Goal: Complete application form

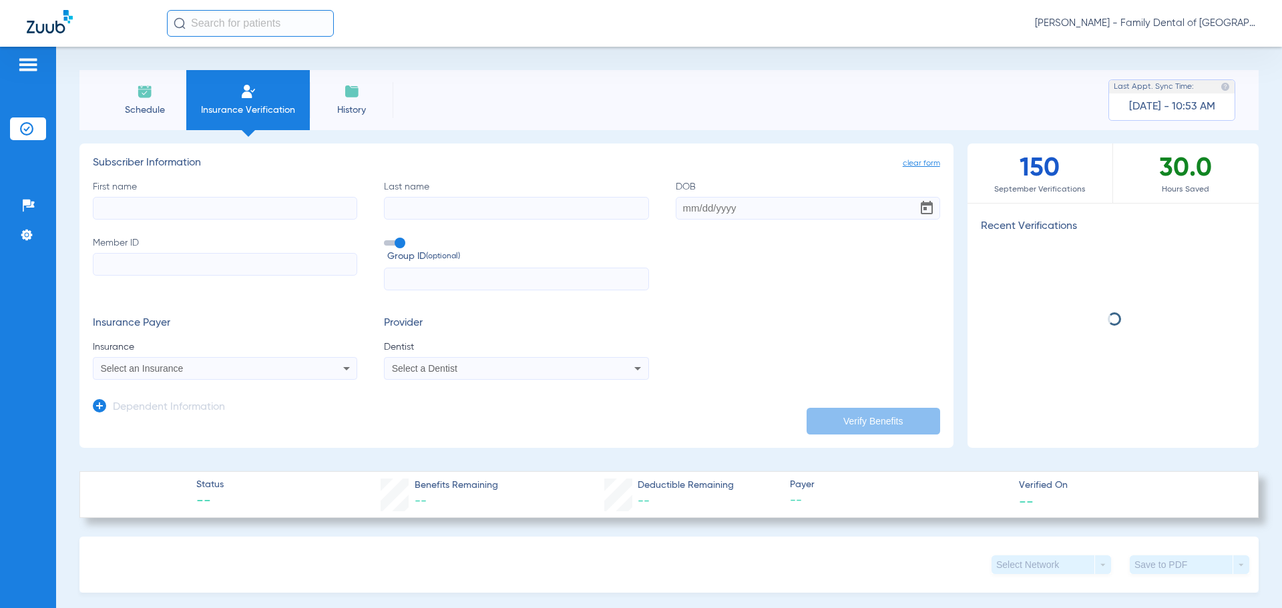
click at [236, 213] on input "First name" at bounding box center [225, 208] width 264 height 23
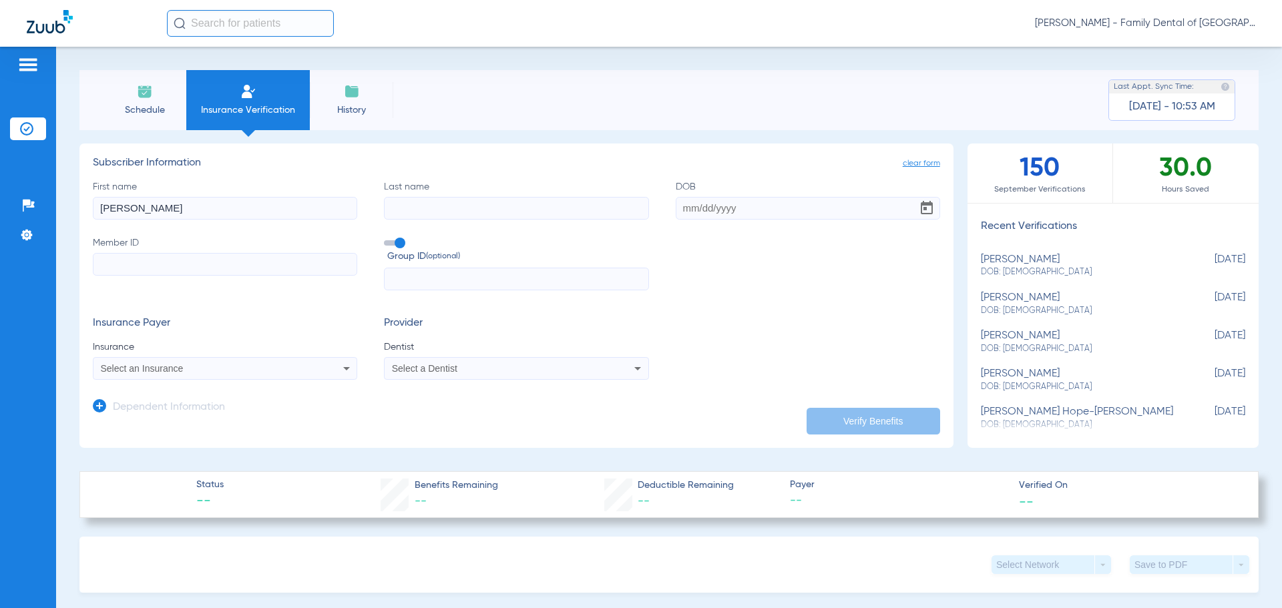
type input "[PERSON_NAME]"
click at [416, 212] on input "Last name" at bounding box center [516, 208] width 264 height 23
type input "Gdowsk"
click at [700, 205] on input "DOB" at bounding box center [808, 208] width 264 height 23
type input "[DATE]"
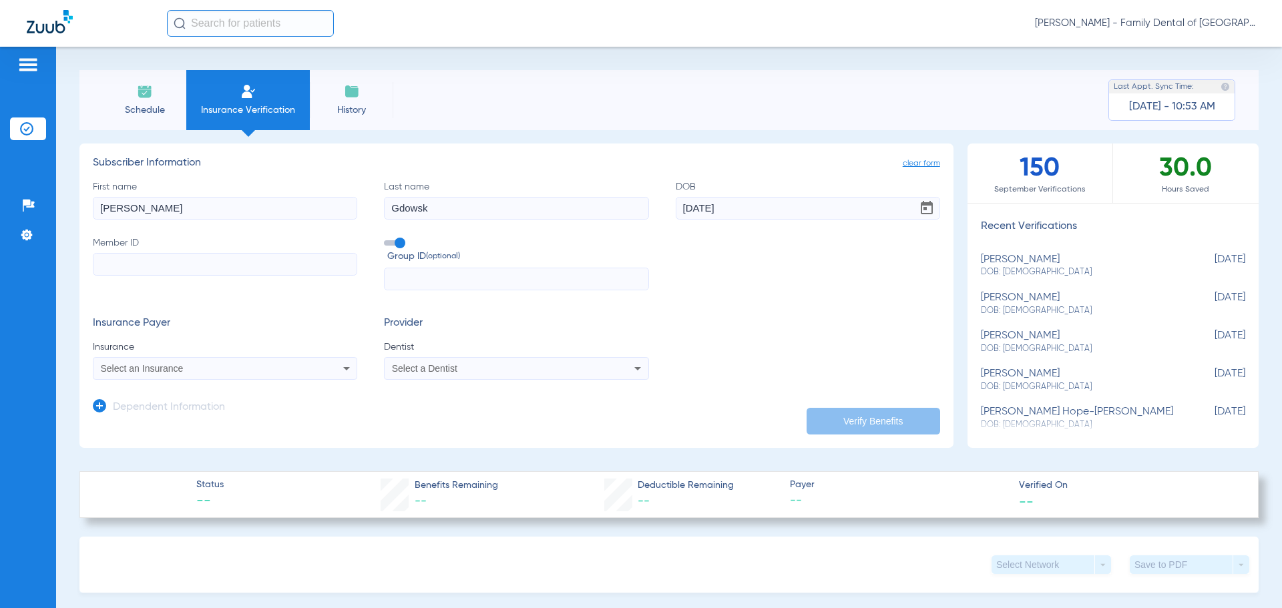
click at [291, 260] on input "Member ID" at bounding box center [225, 264] width 264 height 23
type input "101241886900"
click at [399, 242] on span at bounding box center [394, 242] width 20 height 5
click at [387, 238] on input "Group ID (optional)" at bounding box center [387, 238] width 0 height 0
click at [341, 369] on icon at bounding box center [347, 369] width 16 height 16
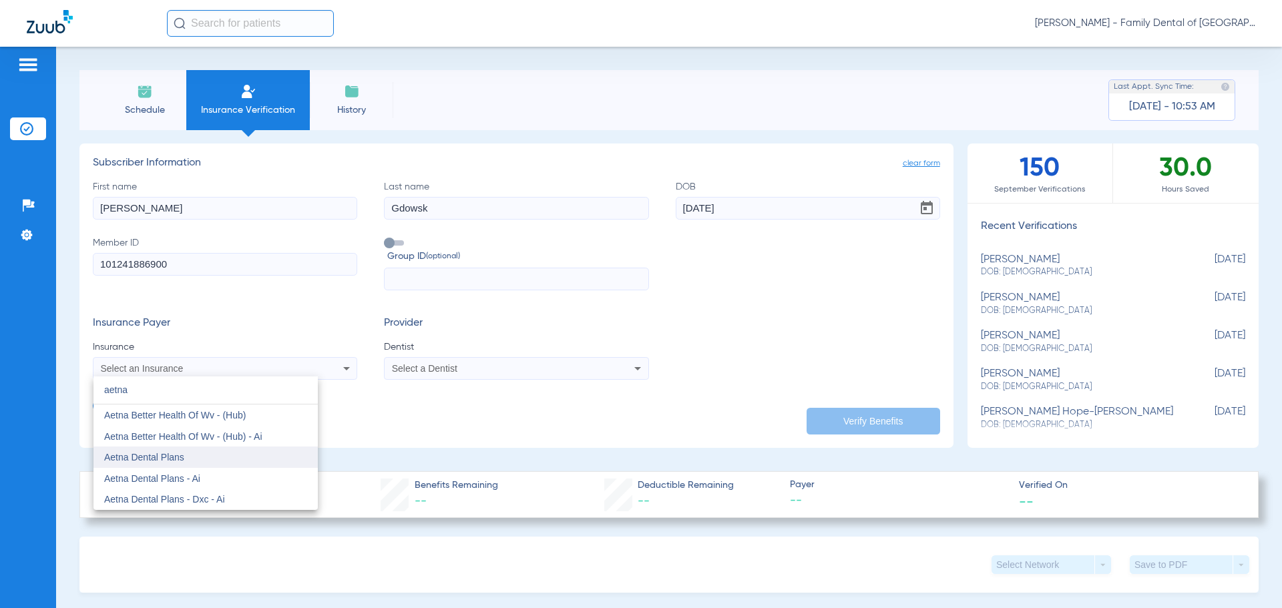
type input "aetna"
click at [178, 453] on span "Aetna Dental Plans" at bounding box center [144, 457] width 80 height 11
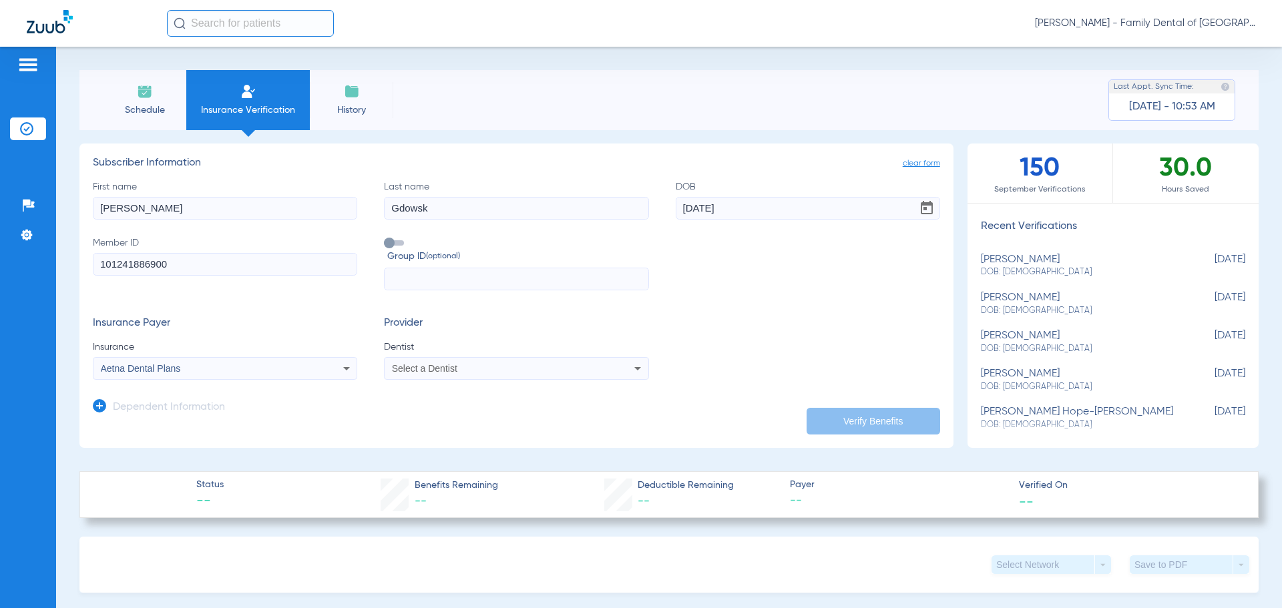
click at [611, 367] on div "Select a Dentist" at bounding box center [516, 369] width 263 height 16
type input "gre"
click at [471, 439] on span "[PERSON_NAME] 1760059588" at bounding box center [458, 436] width 130 height 9
click at [815, 423] on button "Verify Benefits" at bounding box center [874, 421] width 134 height 27
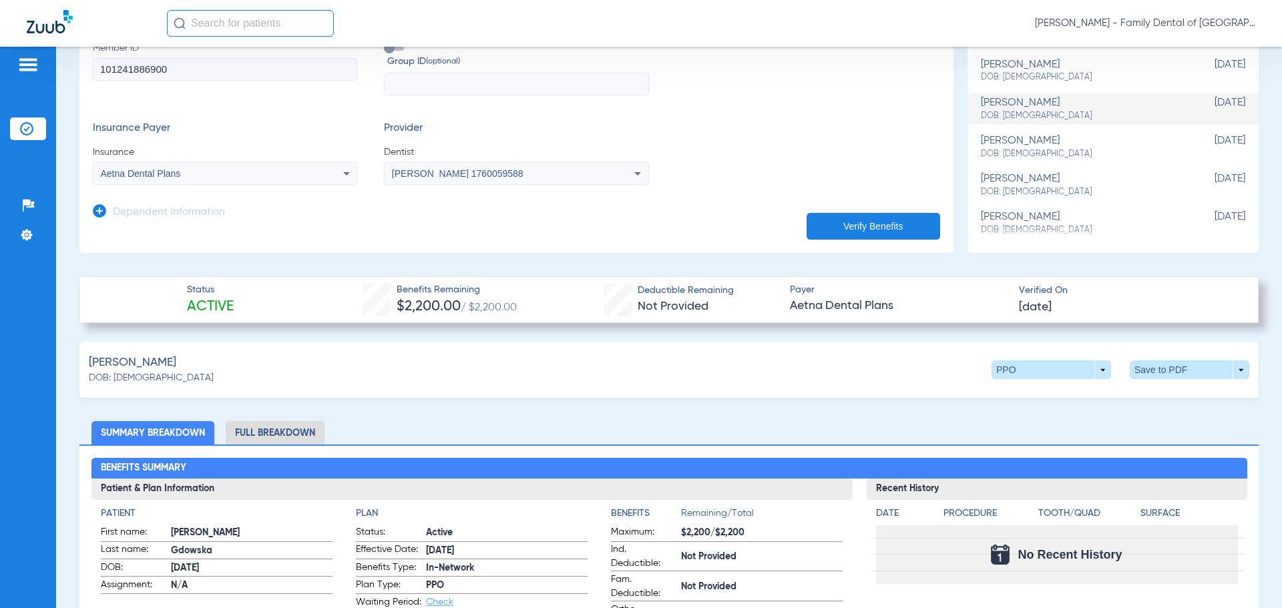
scroll to position [200, 0]
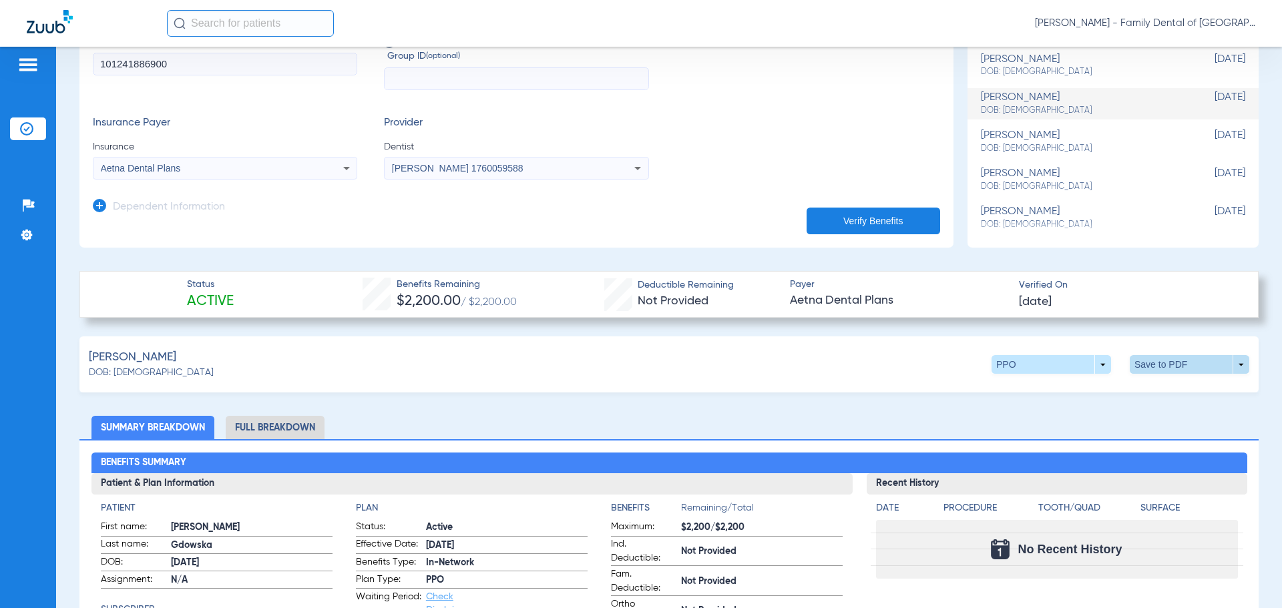
click at [1197, 360] on span at bounding box center [1190, 364] width 120 height 19
click at [1046, 392] on button "insert_drive_file Save to PDF" at bounding box center [1066, 390] width 101 height 27
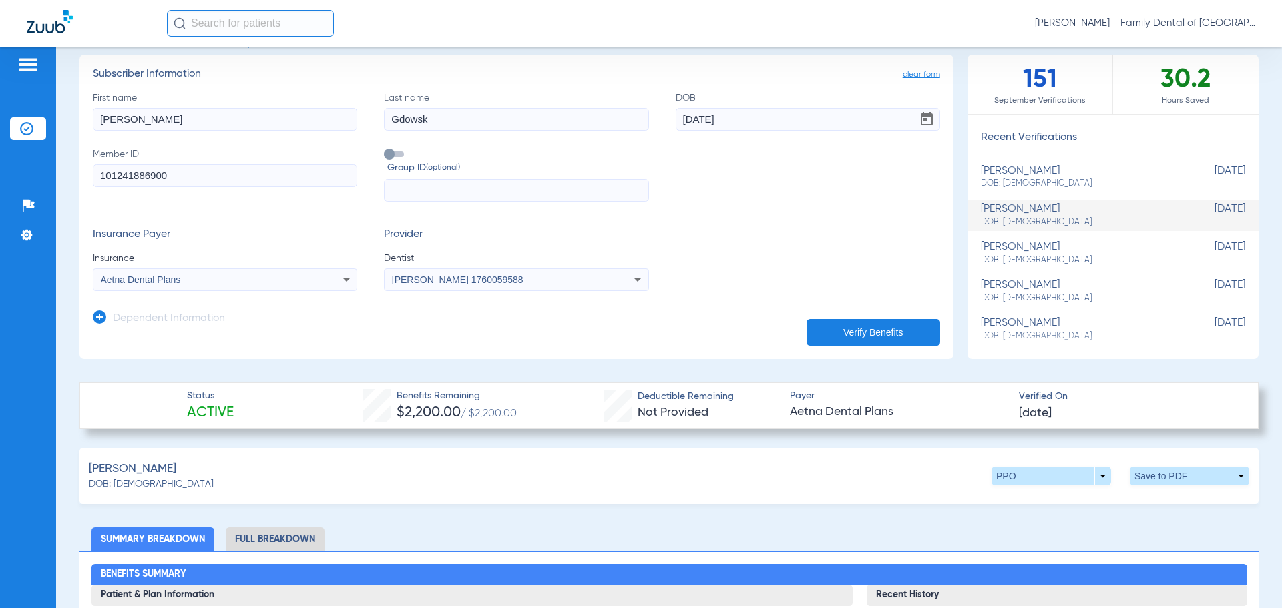
scroll to position [0, 0]
